Goal: Task Accomplishment & Management: Use online tool/utility

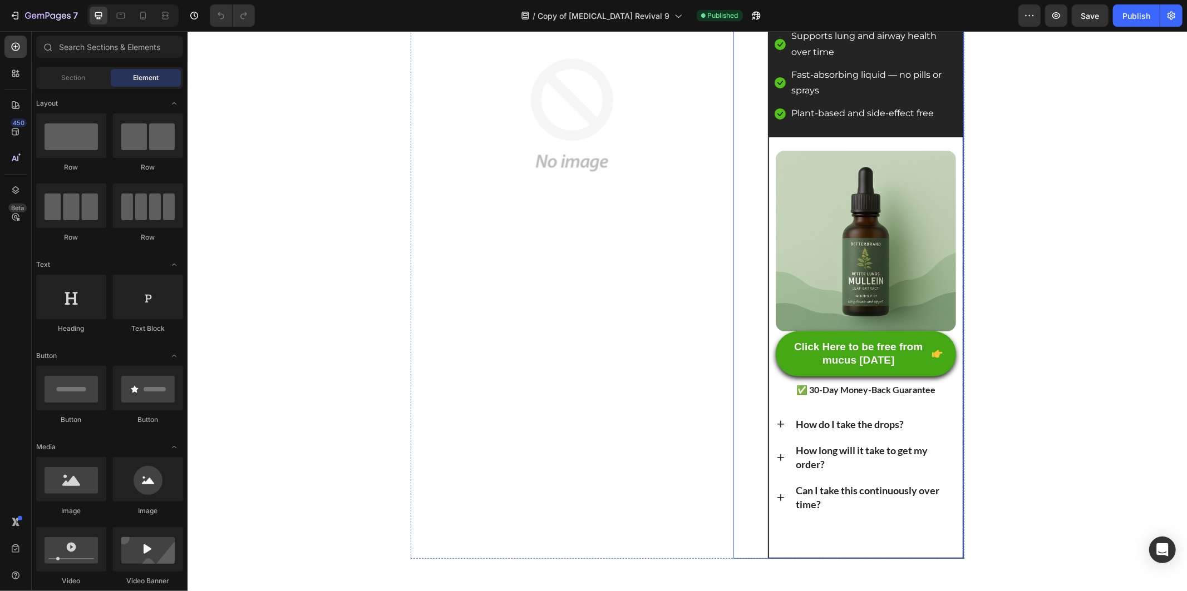
scroll to position [321, 0]
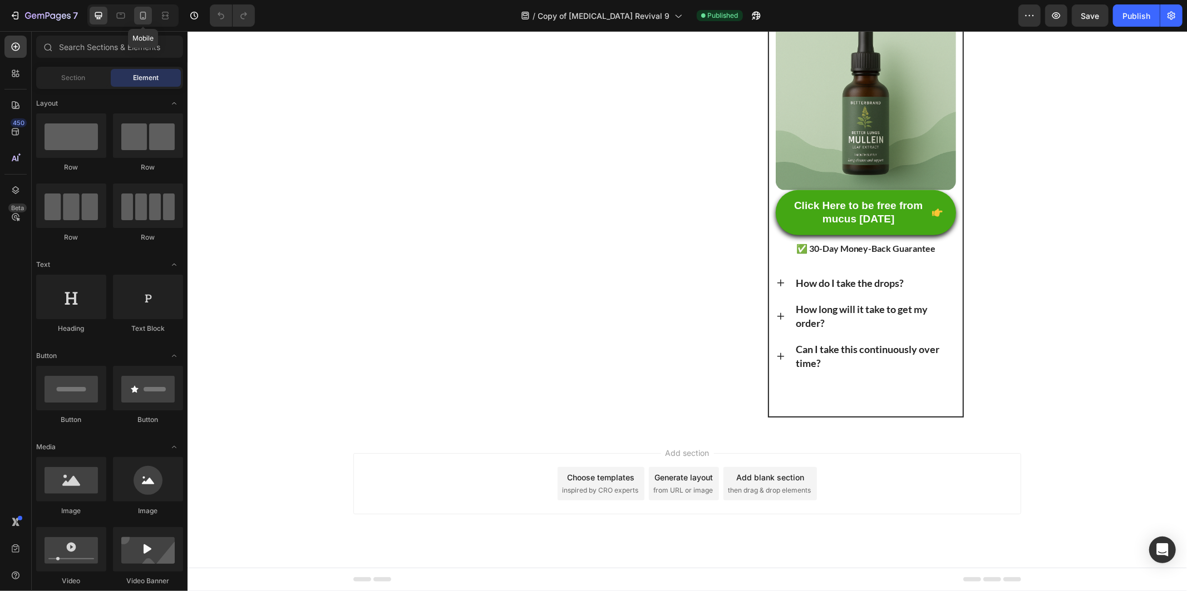
click at [136, 8] on div at bounding box center [143, 16] width 18 height 18
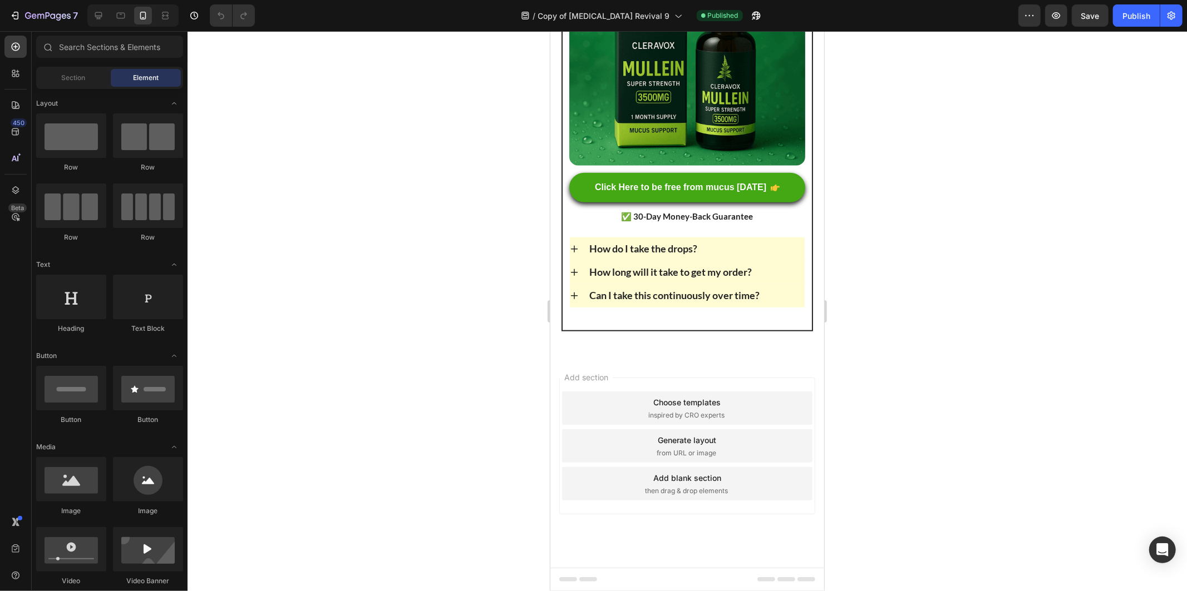
scroll to position [8481, 0]
drag, startPoint x: 597, startPoint y: 398, endPoint x: 613, endPoint y: 413, distance: 22.0
click at [598, 172] on div "Button" at bounding box center [583, 165] width 29 height 13
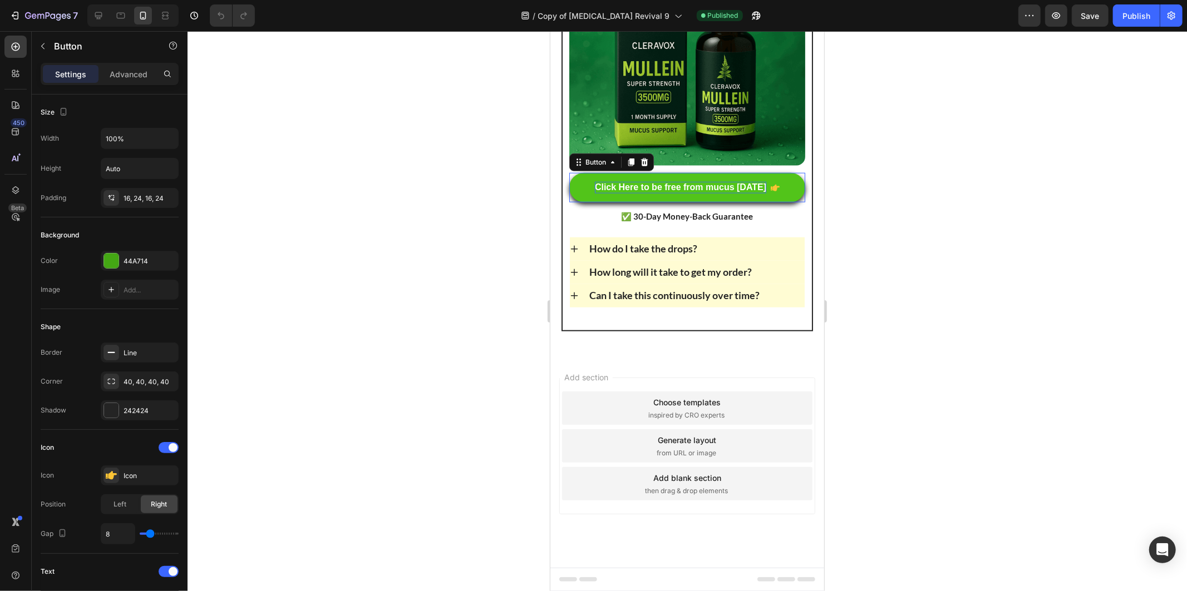
click at [619, 193] on p "Click Here to be free from mucus [DATE]" at bounding box center [679, 187] width 171 height 12
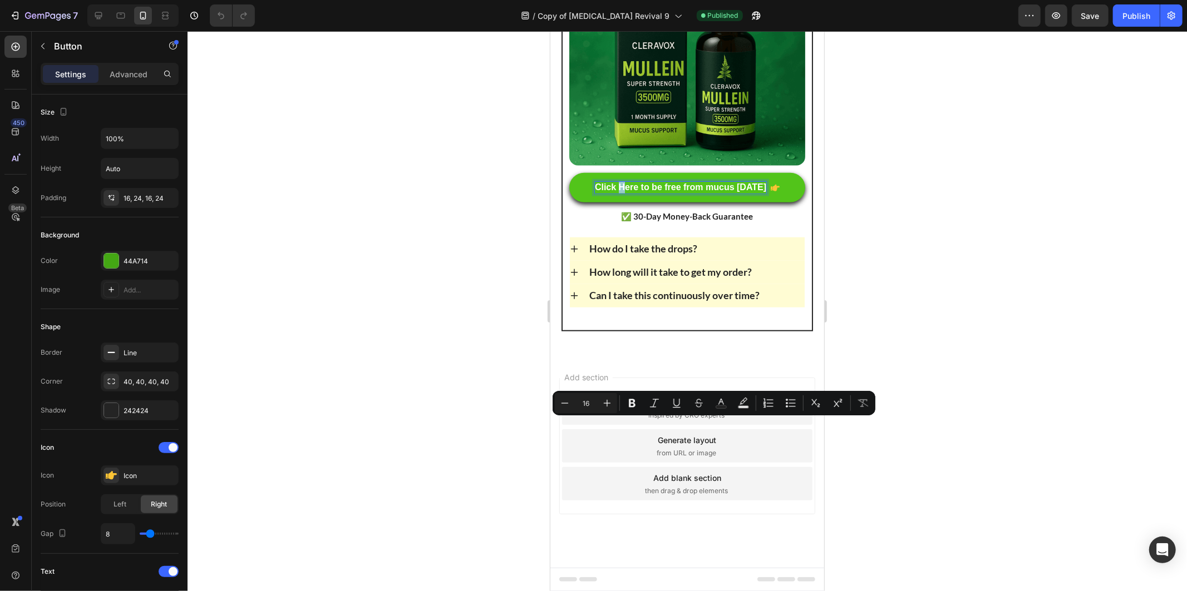
click at [616, 193] on p "Click Here to be free from mucus [DATE]" at bounding box center [679, 187] width 171 height 12
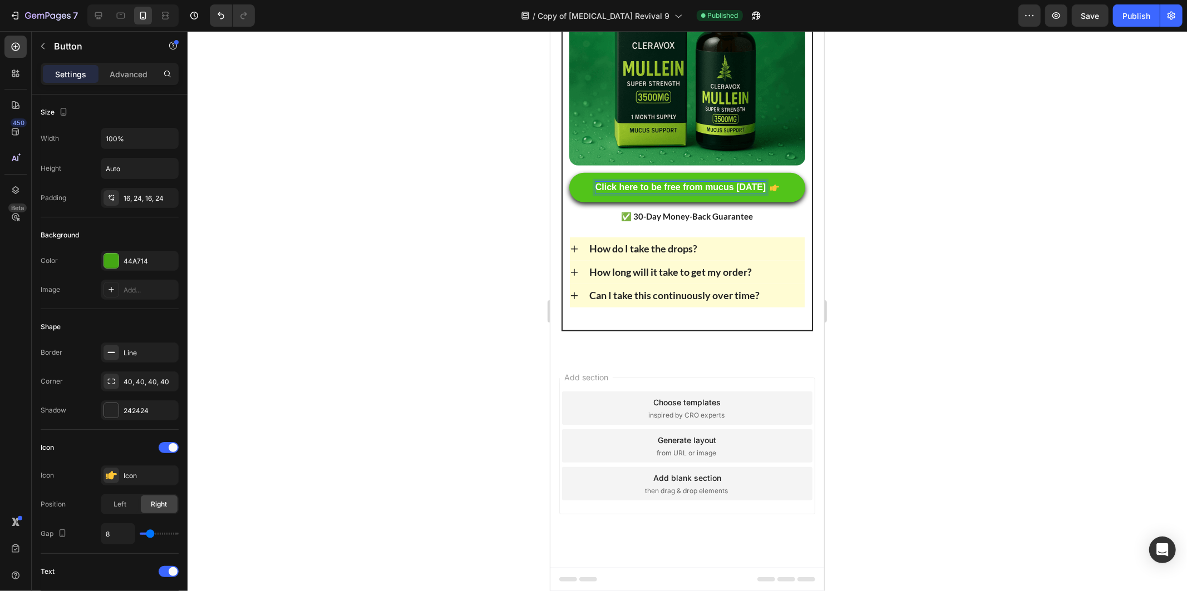
drag, startPoint x: 1132, startPoint y: 12, endPoint x: 1094, endPoint y: 0, distance: 39.2
click at [1132, 12] on div "Publish" at bounding box center [1136, 16] width 28 height 12
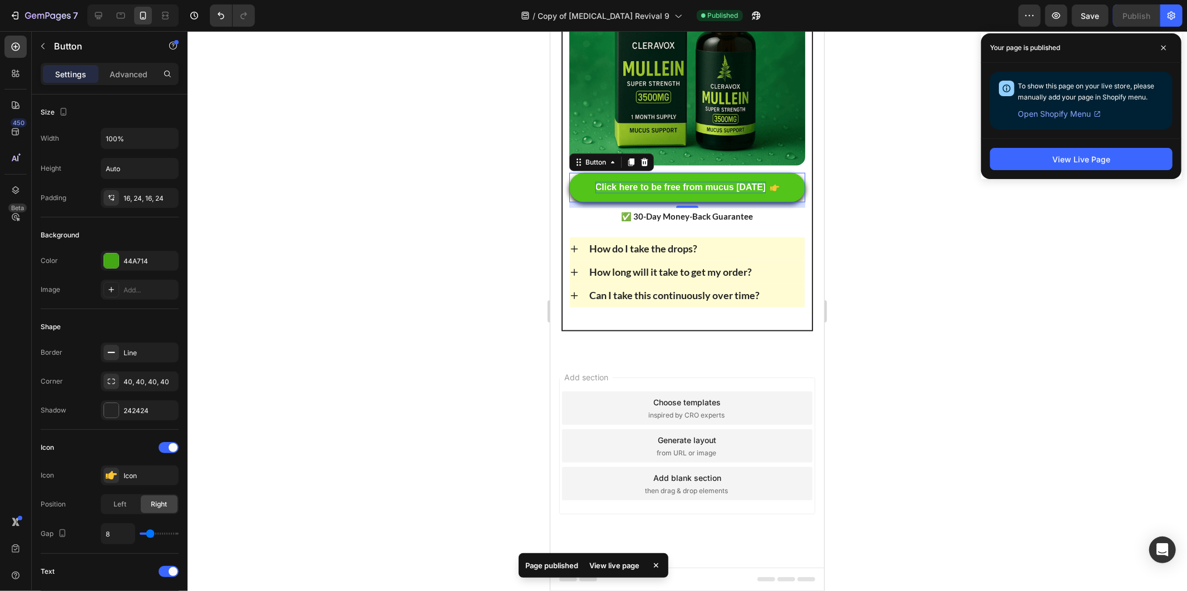
click at [907, 204] on div at bounding box center [686, 311] width 999 height 560
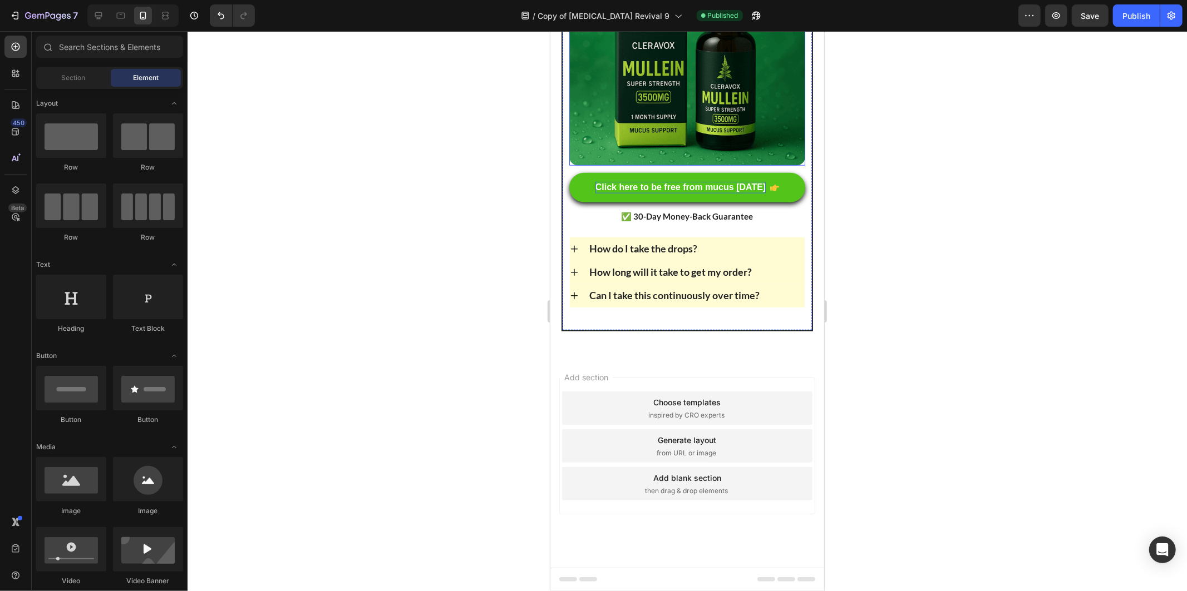
click at [656, 165] on img at bounding box center [687, 47] width 236 height 236
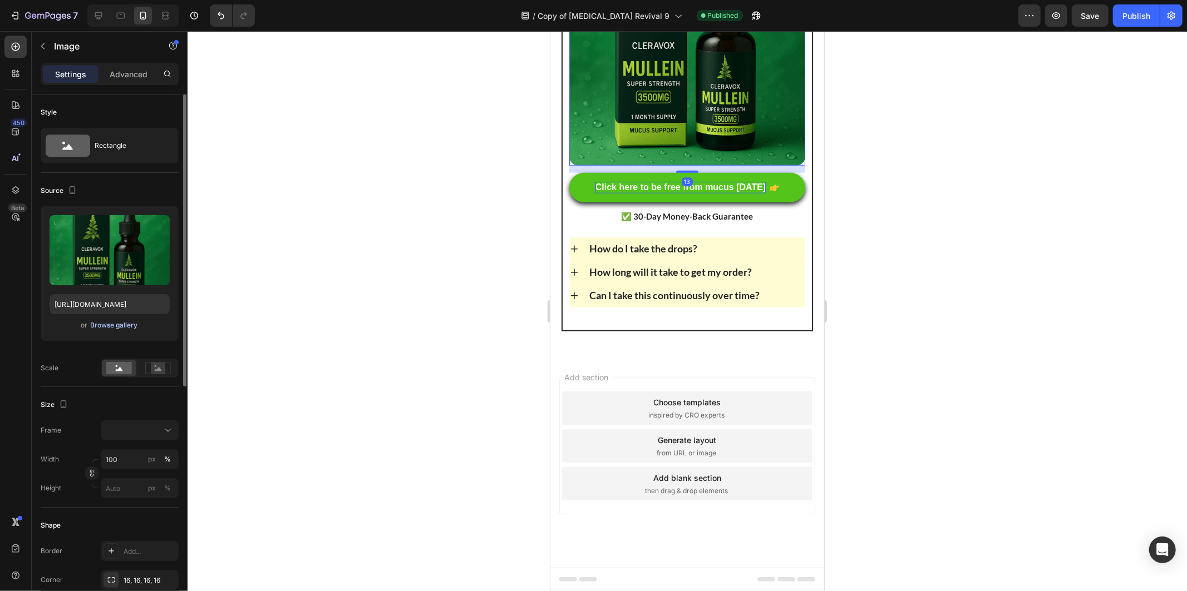
click at [121, 320] on div "Browse gallery" at bounding box center [114, 325] width 47 height 10
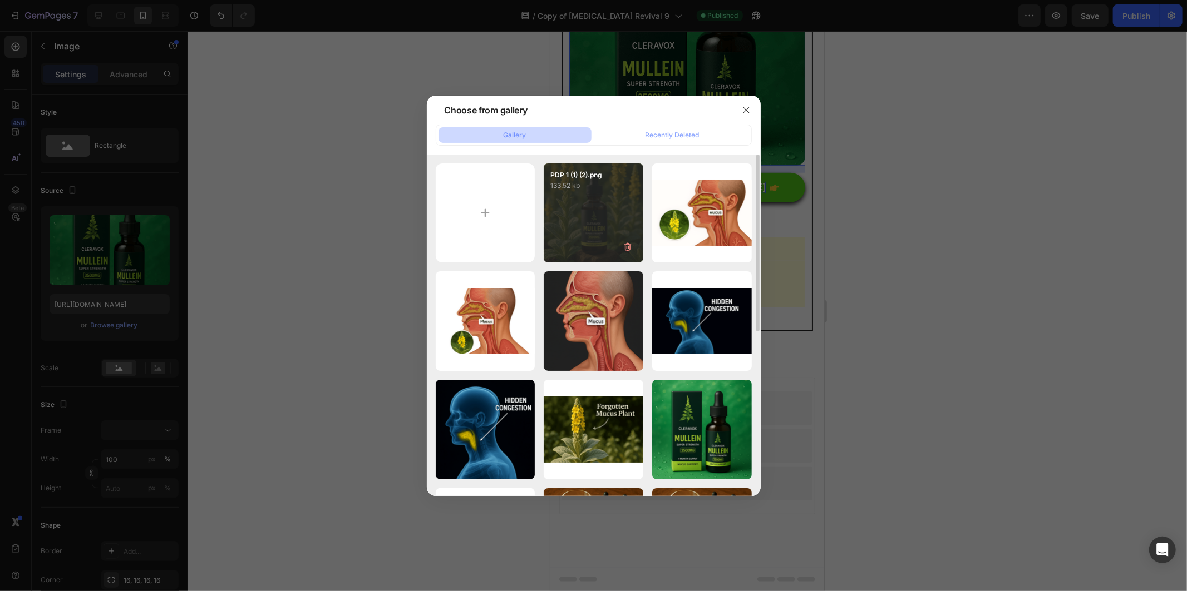
click at [576, 200] on div "PDP 1 (1) (2).png 133.52 kb" at bounding box center [594, 214] width 100 height 100
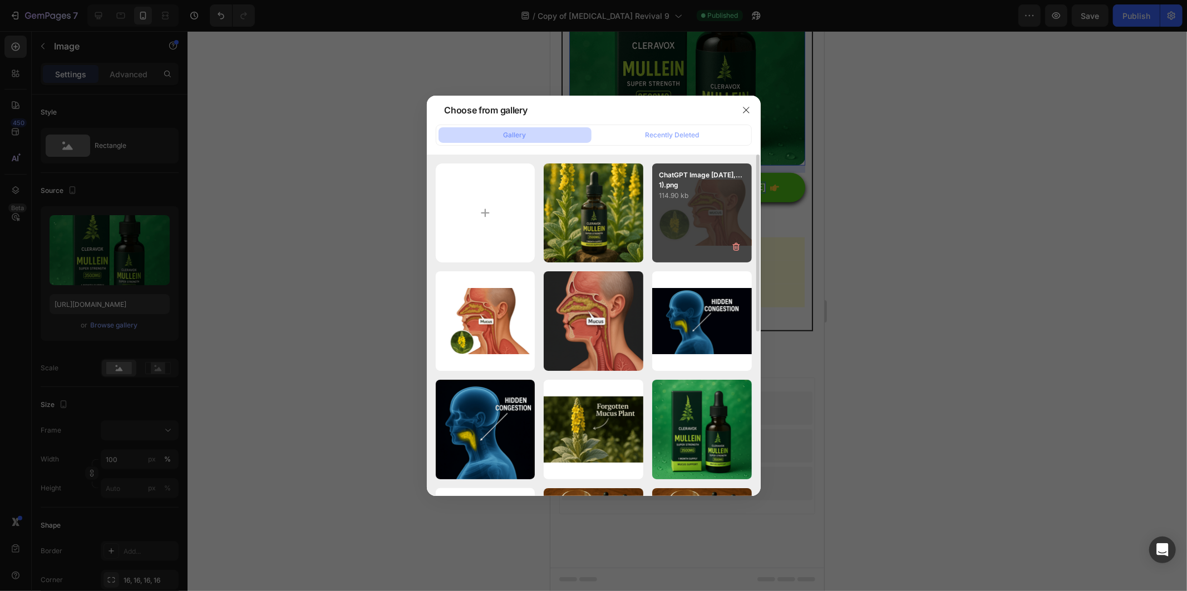
type input "[URL][DOMAIN_NAME]"
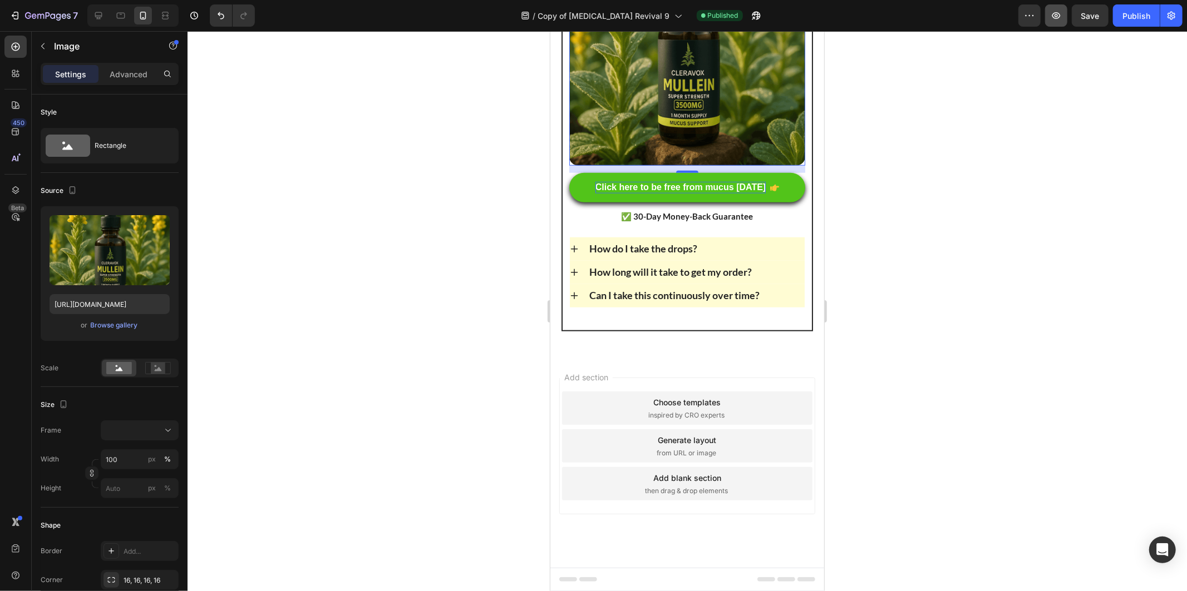
drag, startPoint x: 1137, startPoint y: 12, endPoint x: 1059, endPoint y: 9, distance: 78.0
click at [1137, 12] on div "Publish" at bounding box center [1136, 16] width 28 height 12
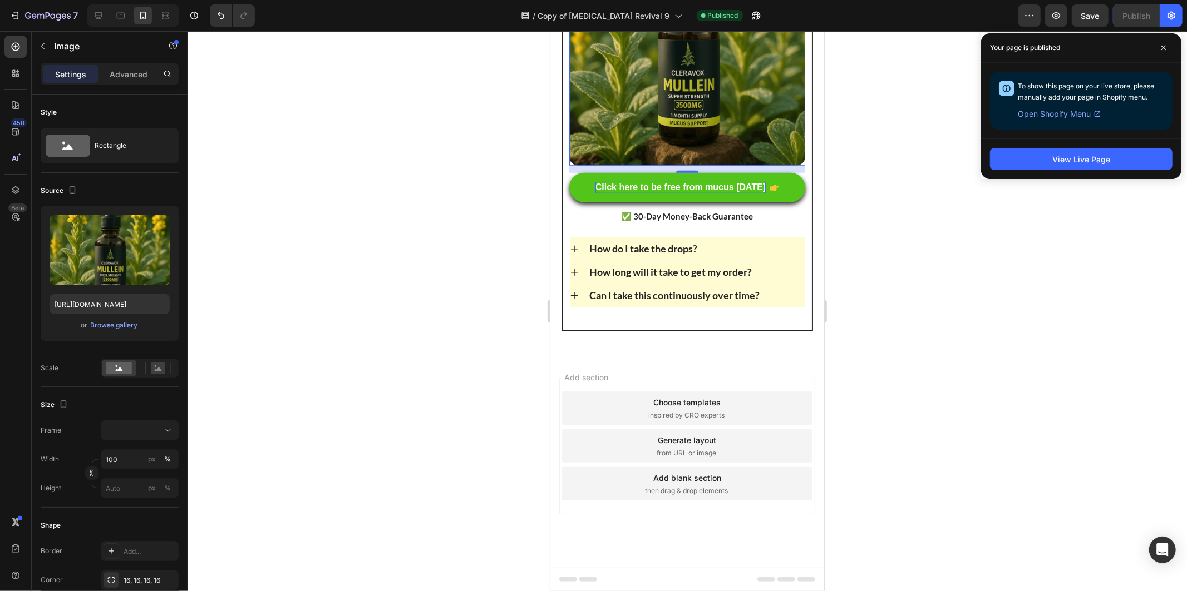
click at [937, 371] on div at bounding box center [686, 311] width 999 height 560
